Goal: Find specific page/section: Find specific page/section

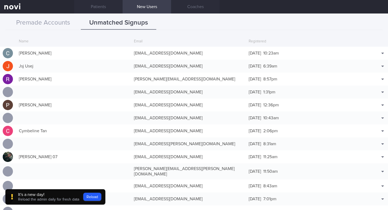
scroll to position [39, 0]
click at [105, 9] on link "Patients" at bounding box center [98, 6] width 49 height 13
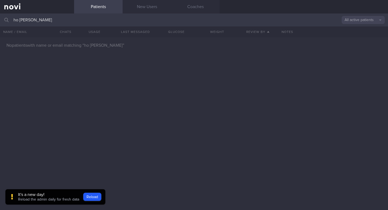
click at [59, 19] on input "ho [PERSON_NAME]" at bounding box center [194, 19] width 388 height 13
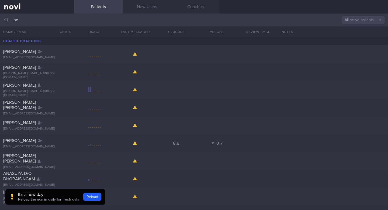
type input "h"
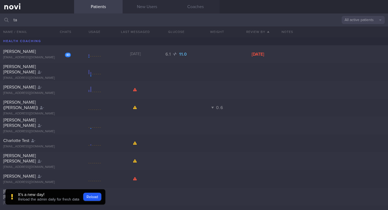
type input "t"
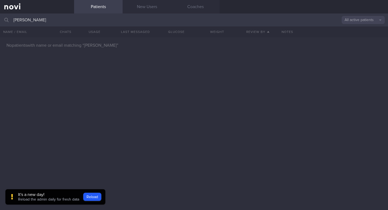
click at [30, 20] on input "[PERSON_NAME]" at bounding box center [194, 19] width 388 height 13
click at [44, 22] on input "stefaniekoh" at bounding box center [194, 19] width 388 height 13
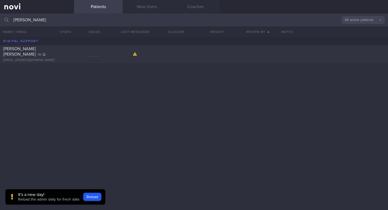
click at [55, 20] on input "[PERSON_NAME]" at bounding box center [194, 19] width 388 height 13
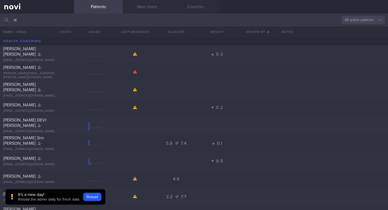
type input "s"
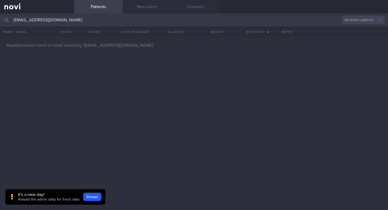
type input "[EMAIL_ADDRESS][DOMAIN_NAME]"
click at [354, 21] on button "All active patients" at bounding box center [363, 20] width 43 height 8
click at [353, 37] on button "All active patients" at bounding box center [363, 37] width 43 height 8
click at [108, 20] on input "[EMAIL_ADDRESS][DOMAIN_NAME]" at bounding box center [194, 19] width 388 height 13
click at [71, 95] on div at bounding box center [194, 123] width 388 height 173
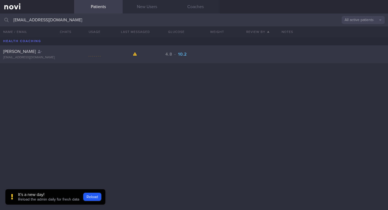
click at [22, 52] on span "[PERSON_NAME]" at bounding box center [19, 51] width 33 height 4
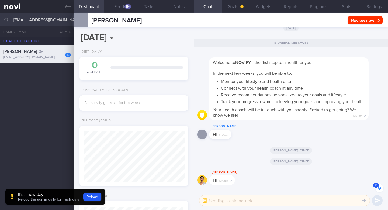
scroll to position [-2196, 0]
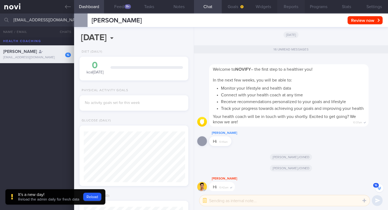
click at [291, 9] on button "Reports" at bounding box center [291, 6] width 28 height 13
